Goal: Complete application form: Complete application form

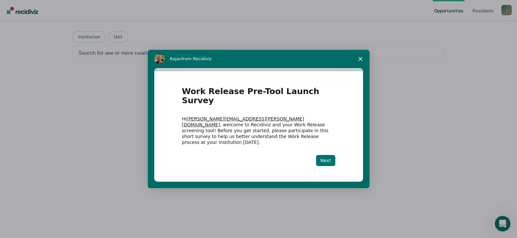
click at [321, 155] on button "Next" at bounding box center [325, 160] width 19 height 11
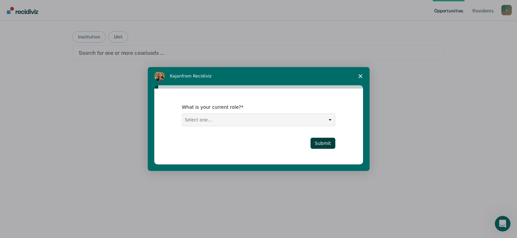
click at [328, 120] on select "Select one... Case Manager FUM Assistant [PERSON_NAME] [PERSON_NAME]" at bounding box center [258, 120] width 153 height 12
select select "FUM"
click at [182, 114] on select "Select one... Case Manager FUM Assistant [PERSON_NAME] [PERSON_NAME]" at bounding box center [258, 120] width 153 height 12
click at [325, 146] on button "Submit" at bounding box center [323, 143] width 25 height 11
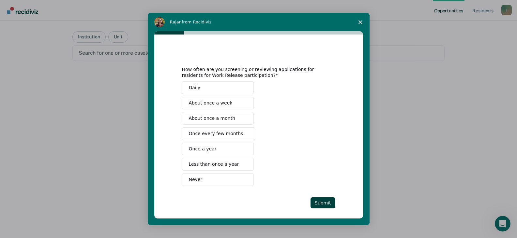
click at [208, 104] on span "About once a week" at bounding box center [211, 103] width 44 height 7
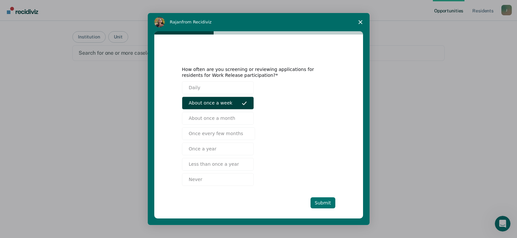
click at [320, 202] on button "Submit" at bounding box center [323, 203] width 25 height 11
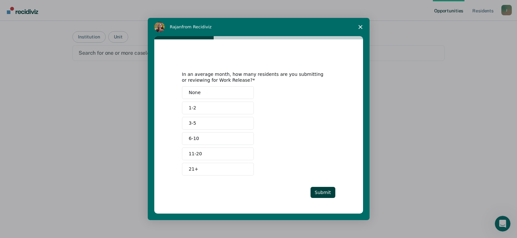
click at [202, 121] on button "3-5" at bounding box center [218, 123] width 72 height 13
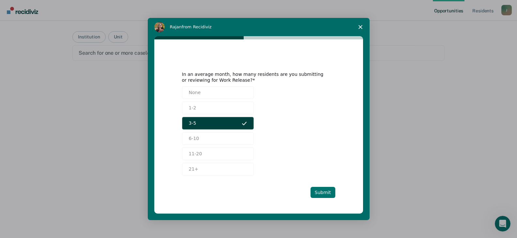
click at [317, 192] on button "Submit" at bounding box center [323, 192] width 25 height 11
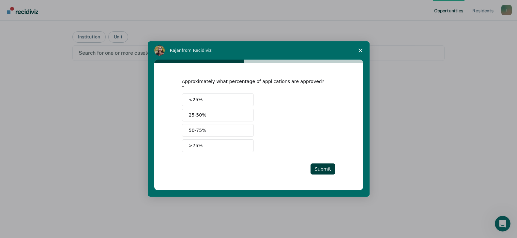
click at [199, 143] on span ">75%" at bounding box center [196, 146] width 14 height 7
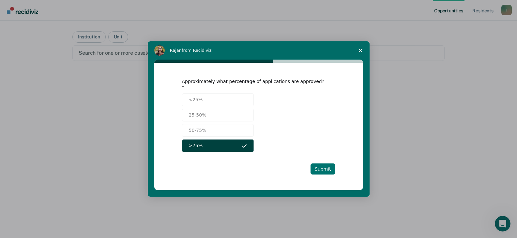
click at [324, 165] on button "Submit" at bounding box center [323, 169] width 25 height 11
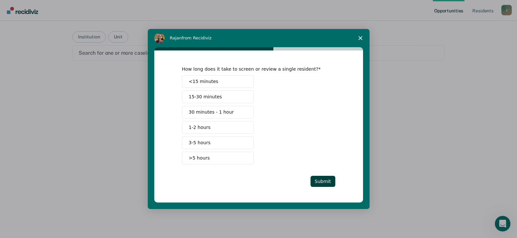
click at [200, 95] on span "15-30 minutes" at bounding box center [205, 97] width 33 height 7
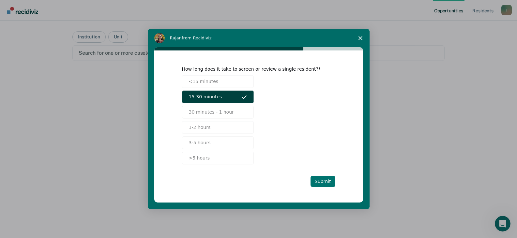
click at [323, 181] on button "Submit" at bounding box center [323, 181] width 25 height 11
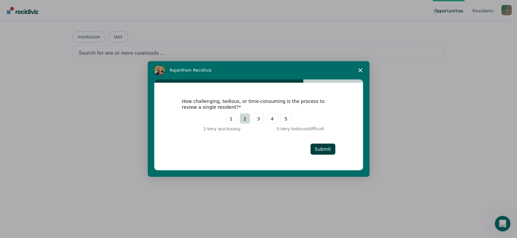
click at [243, 121] on button "2" at bounding box center [245, 119] width 10 height 10
click at [319, 147] on button "Submit" at bounding box center [323, 149] width 25 height 11
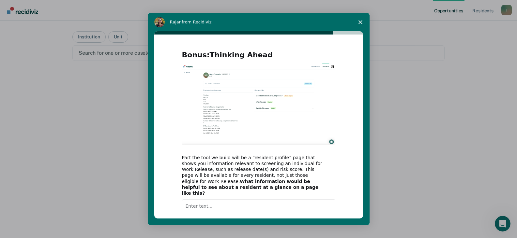
click at [222, 200] on textarea "Enter text..." at bounding box center [258, 213] width 153 height 27
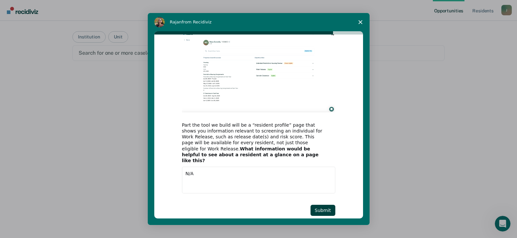
scroll to position [40, 0]
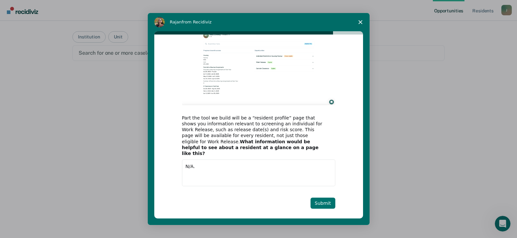
type textarea "N/A."
click at [318, 198] on button "Submit" at bounding box center [323, 203] width 25 height 11
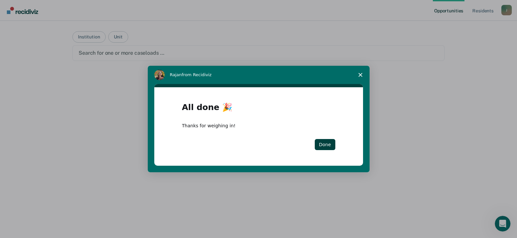
scroll to position [0, 0]
click at [326, 147] on button "Done" at bounding box center [325, 144] width 21 height 11
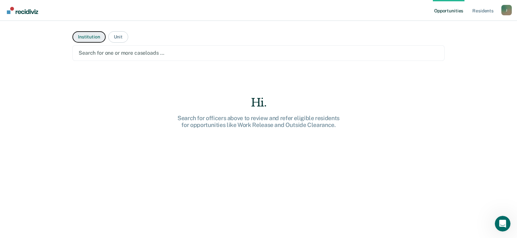
click at [83, 39] on button "Institution" at bounding box center [88, 36] width 33 height 11
click at [91, 38] on button "Institution" at bounding box center [88, 36] width 33 height 11
click at [93, 39] on button "Institution" at bounding box center [88, 36] width 33 height 11
click at [124, 52] on div at bounding box center [259, 53] width 360 height 8
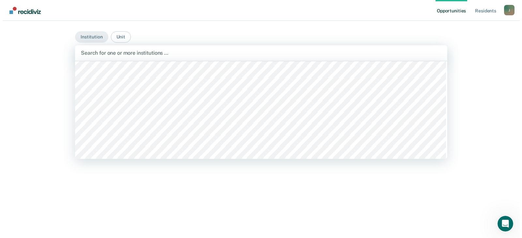
scroll to position [4429, 0]
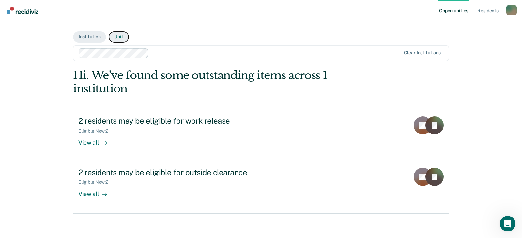
click at [121, 36] on button "Unit" at bounding box center [119, 36] width 20 height 11
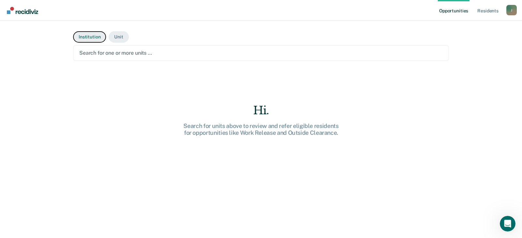
click at [97, 38] on button "Institution" at bounding box center [89, 36] width 33 height 11
click at [124, 51] on div at bounding box center [260, 53] width 363 height 8
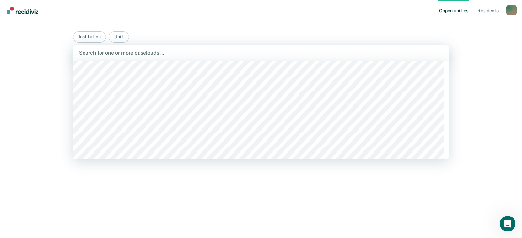
scroll to position [4482, 0]
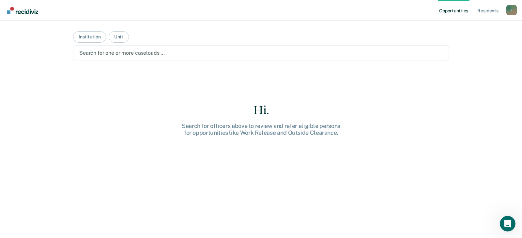
click at [160, 55] on div at bounding box center [260, 53] width 363 height 8
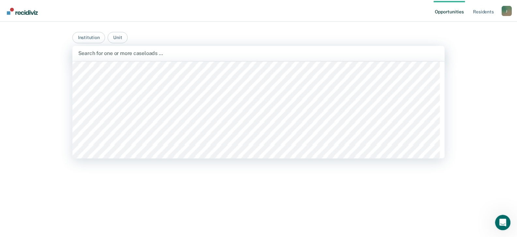
scroll to position [4471, 0]
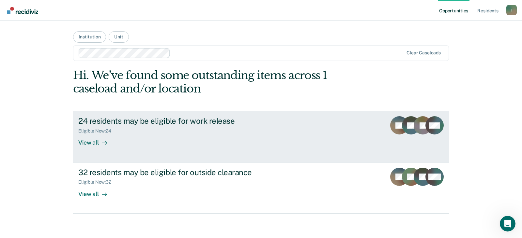
click at [91, 141] on div "View all" at bounding box center [96, 140] width 37 height 13
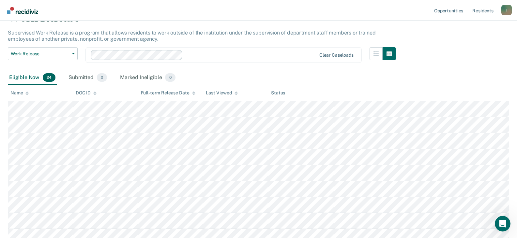
scroll to position [1, 0]
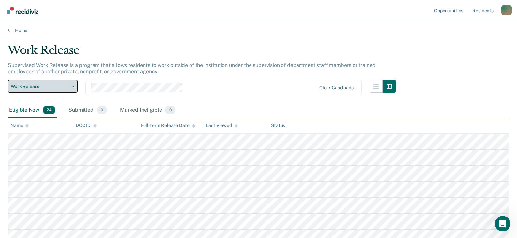
click at [73, 86] on icon "button" at bounding box center [73, 86] width 3 height 1
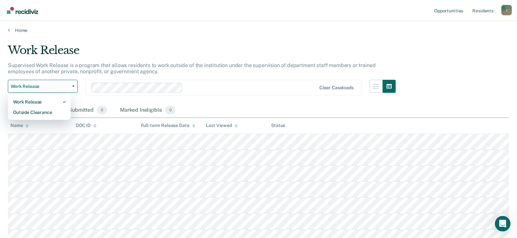
click at [205, 86] on div at bounding box center [250, 88] width 130 height 8
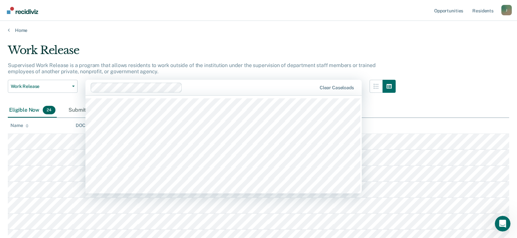
click at [230, 47] on div "Work Release" at bounding box center [202, 53] width 388 height 19
